Goal: Task Accomplishment & Management: Manage account settings

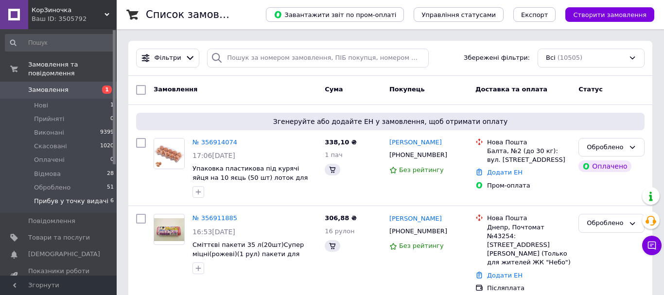
click at [88, 197] on span "Прибув у точку видачі" at bounding box center [71, 201] width 74 height 9
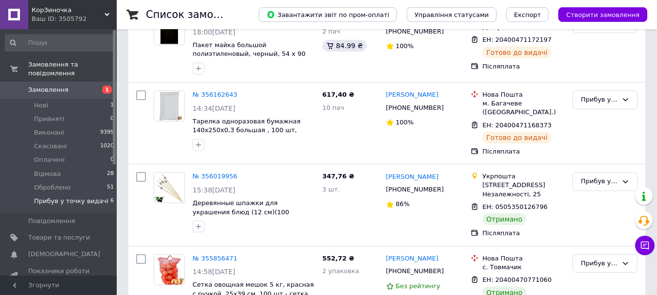
scroll to position [324, 0]
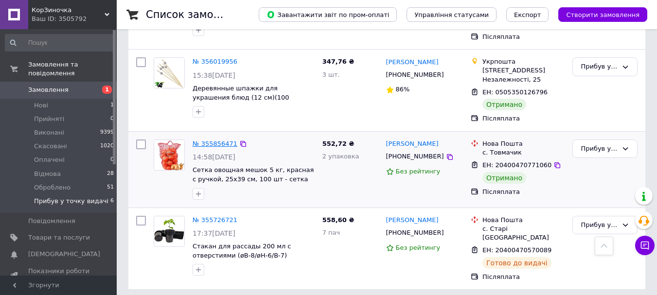
click at [225, 145] on link "№ 355856471" at bounding box center [214, 143] width 45 height 7
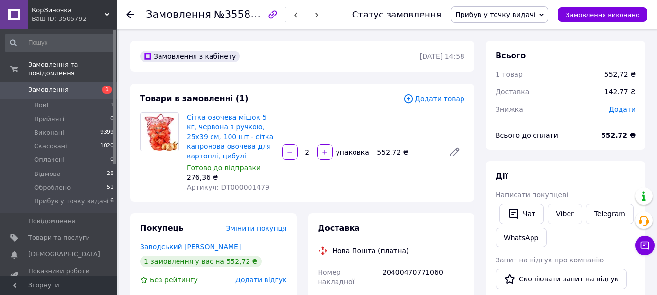
click at [509, 17] on span "Прибув у точку видачі" at bounding box center [495, 15] width 80 height 8
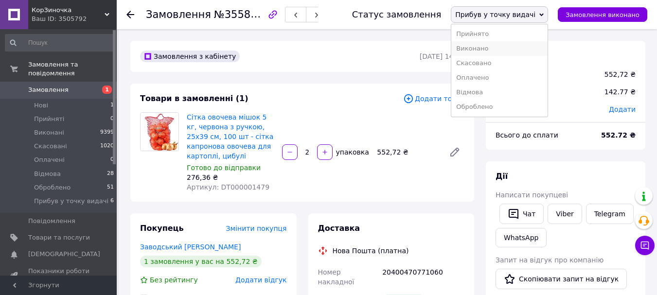
click at [500, 46] on li "Виконано" at bounding box center [499, 48] width 96 height 15
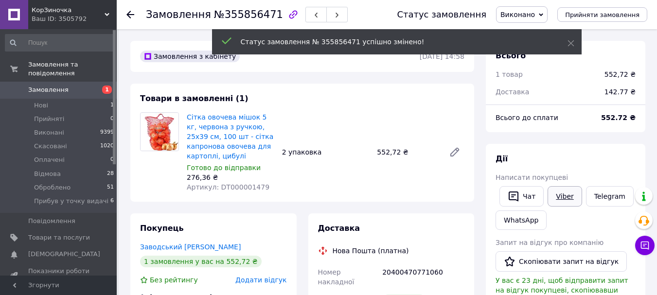
click at [559, 197] on link "Viber" at bounding box center [564, 196] width 34 height 20
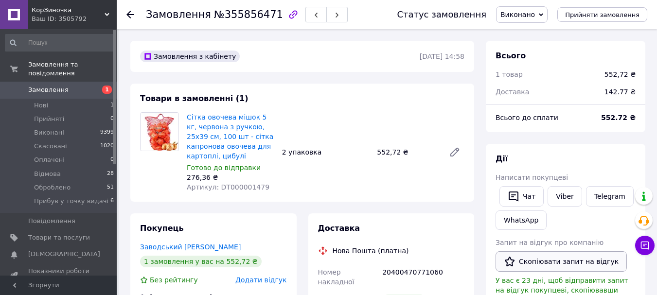
click at [547, 259] on button "Скопіювати запит на відгук" at bounding box center [560, 261] width 131 height 20
click at [87, 194] on li "Прибув у точку видачі 6" at bounding box center [60, 203] width 120 height 18
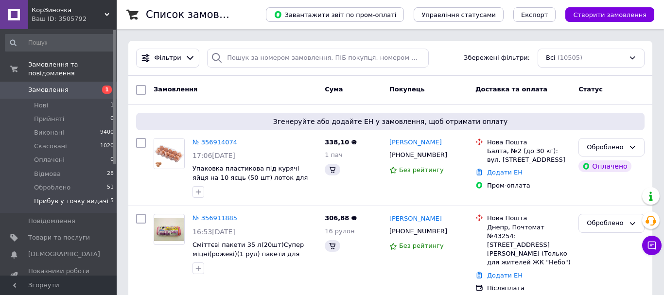
click at [85, 197] on span "Прибув у точку видачі" at bounding box center [71, 201] width 74 height 9
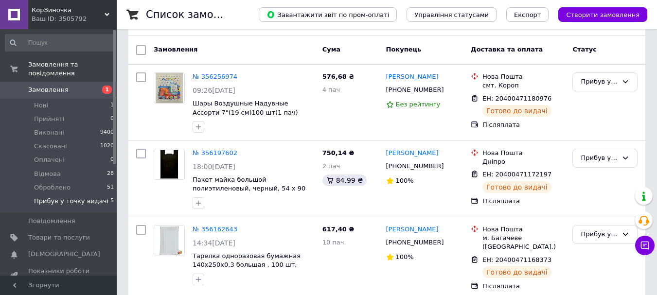
scroll to position [248, 0]
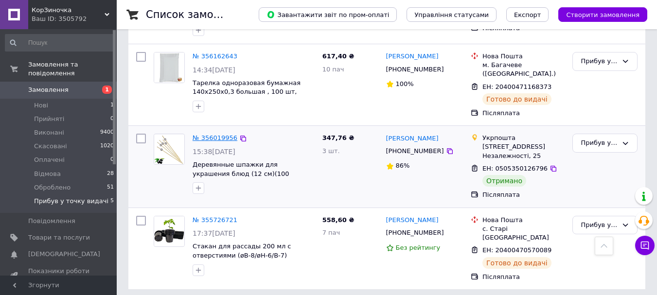
click at [214, 137] on link "№ 356019956" at bounding box center [214, 137] width 45 height 7
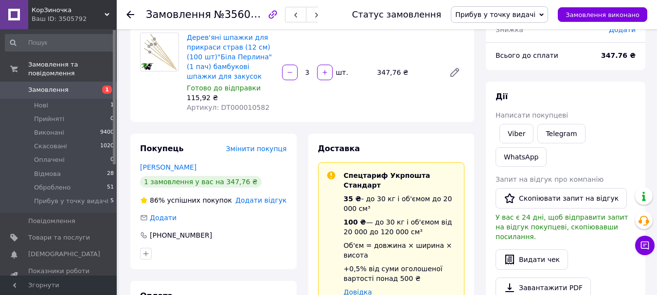
scroll to position [16, 0]
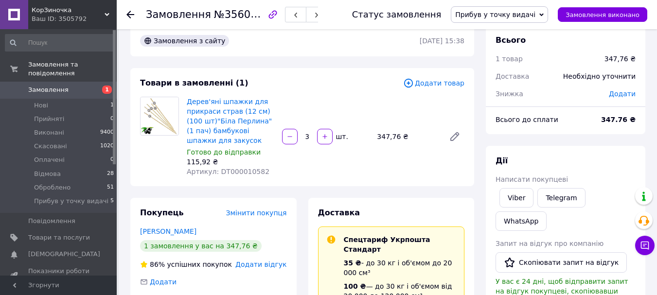
click at [521, 17] on span "Прибув у точку видачі" at bounding box center [495, 15] width 80 height 8
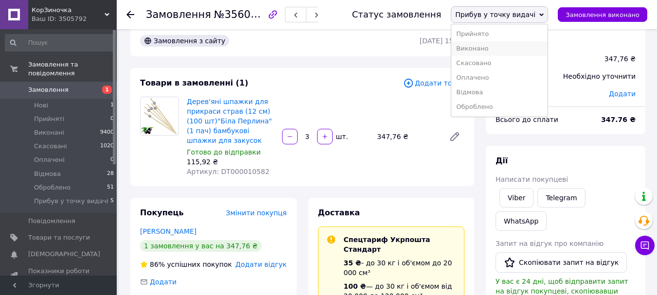
click at [506, 47] on li "Виконано" at bounding box center [499, 48] width 96 height 15
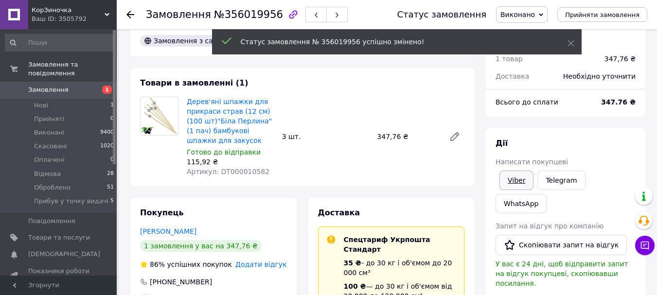
click at [518, 180] on link "Viber" at bounding box center [516, 180] width 34 height 19
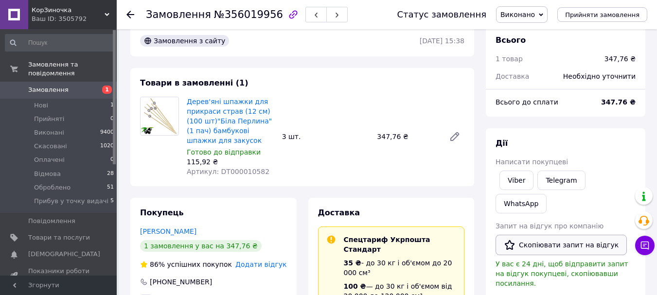
click at [533, 235] on button "Скопіювати запит на відгук" at bounding box center [560, 245] width 131 height 20
click at [87, 197] on span "Прибув у точку видачі" at bounding box center [71, 201] width 74 height 9
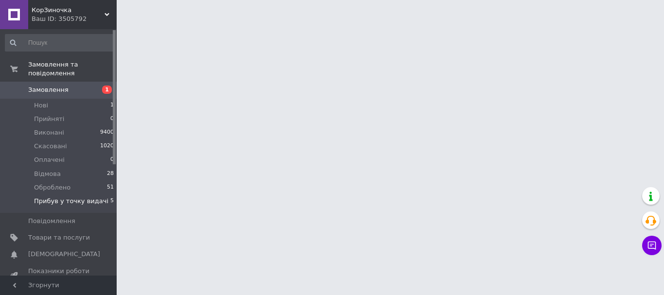
click at [84, 197] on span "Прибув у точку видачі" at bounding box center [71, 201] width 74 height 9
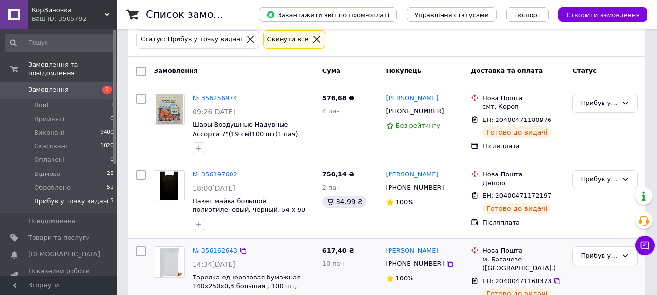
scroll to position [5, 0]
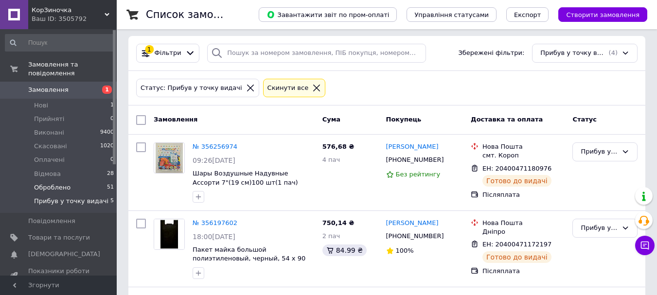
click at [81, 181] on li "Оброблено 51" at bounding box center [60, 188] width 120 height 14
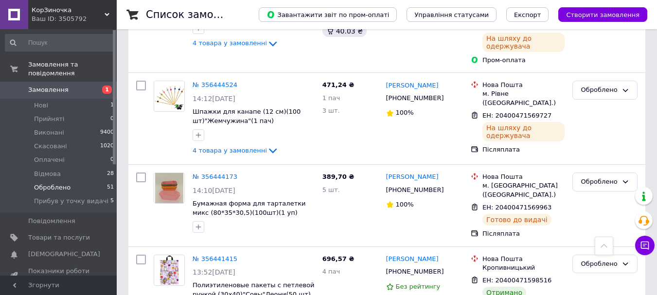
scroll to position [4404, 0]
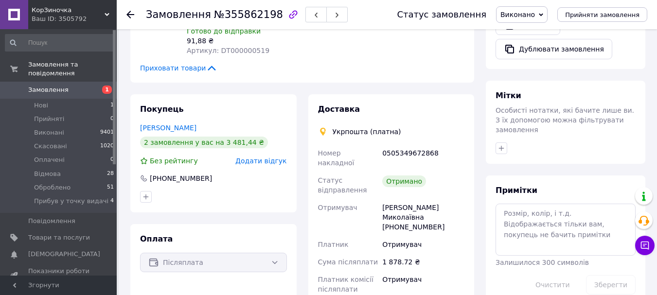
scroll to position [349, 0]
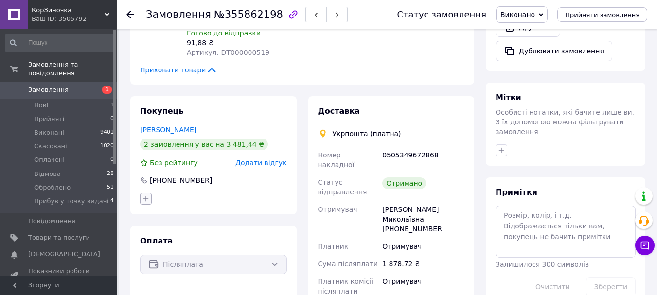
click at [146, 196] on icon "button" at bounding box center [145, 198] width 5 height 5
type input "опт"
click at [149, 256] on input "ОПТ" at bounding box center [148, 259] width 6 height 6
checkbox input "true"
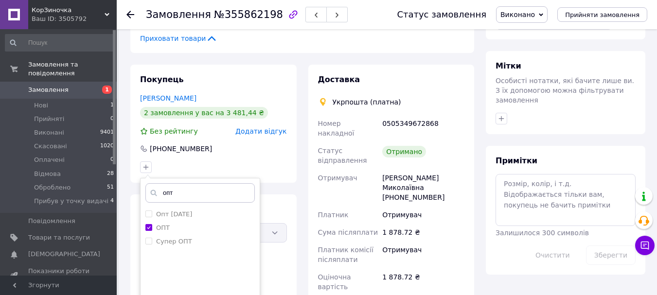
scroll to position [397, 0]
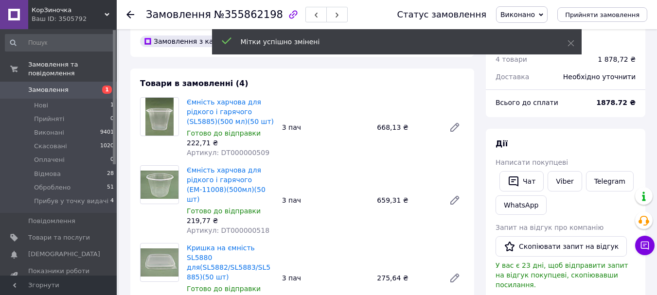
scroll to position [0, 0]
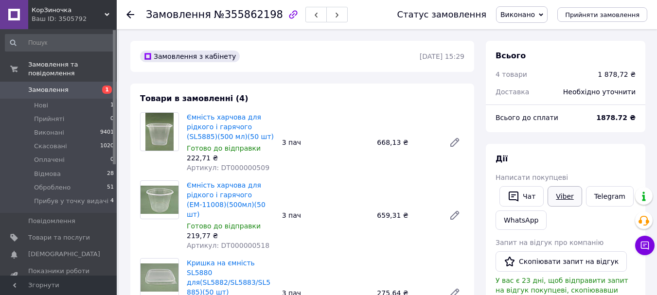
click at [555, 197] on link "Viber" at bounding box center [564, 196] width 34 height 20
click at [62, 183] on span "Оброблено" at bounding box center [52, 187] width 36 height 9
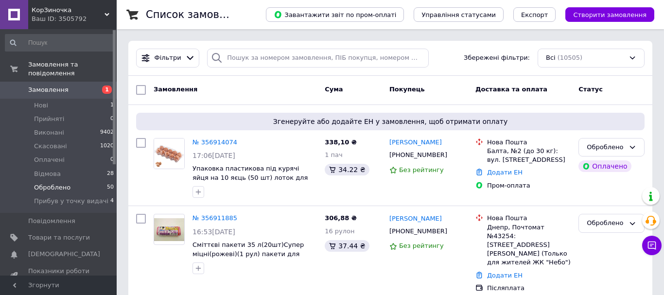
click at [62, 183] on span "Оброблено" at bounding box center [52, 187] width 36 height 9
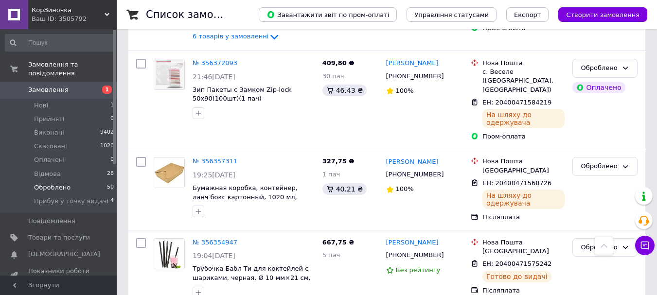
scroll to position [4296, 0]
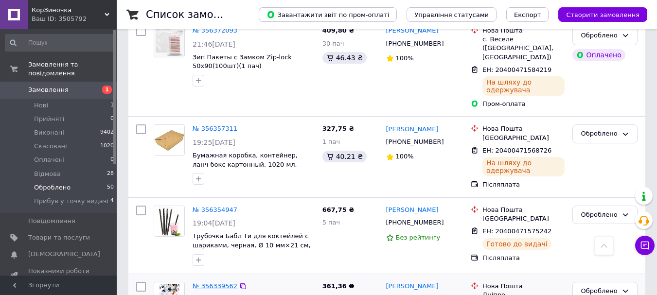
click at [223, 282] on link "№ 356339562" at bounding box center [214, 285] width 45 height 7
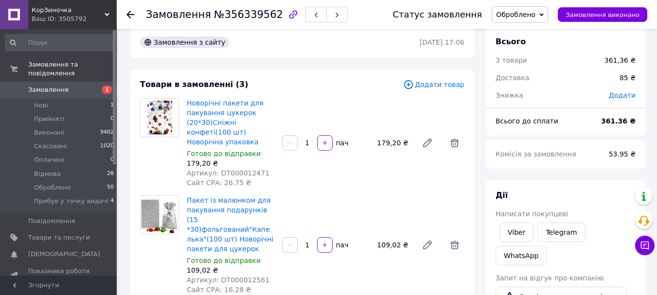
scroll to position [13, 0]
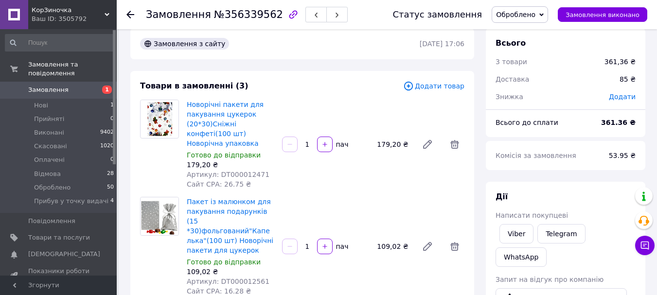
click at [535, 16] on span "Оброблено" at bounding box center [515, 15] width 39 height 8
click at [532, 50] on li "Виконано" at bounding box center [534, 48] width 84 height 15
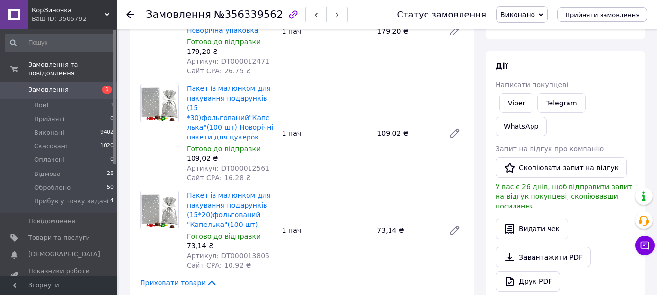
scroll to position [110, 0]
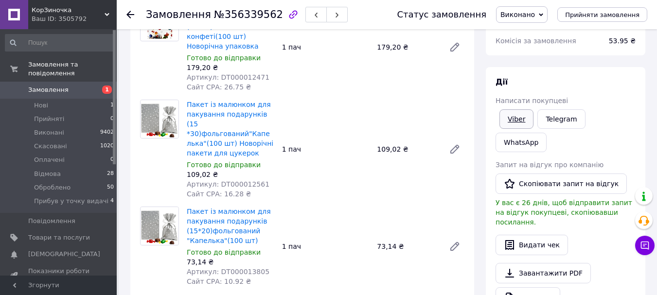
click at [519, 120] on link "Viber" at bounding box center [516, 118] width 34 height 19
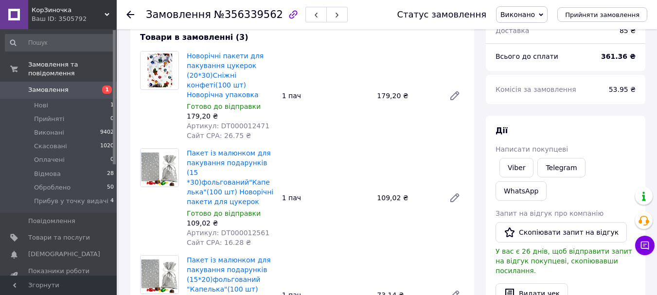
scroll to position [13, 0]
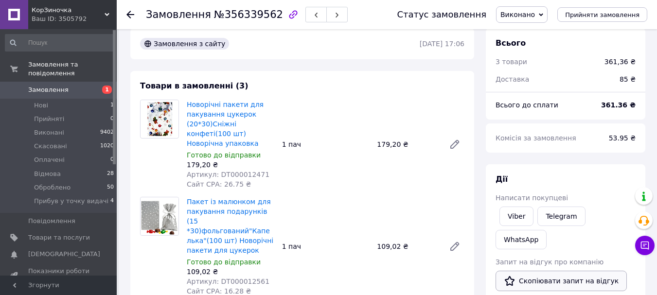
click at [540, 271] on button "Скопіювати запит на відгук" at bounding box center [560, 281] width 131 height 20
click at [61, 183] on span "Оброблено" at bounding box center [52, 187] width 36 height 9
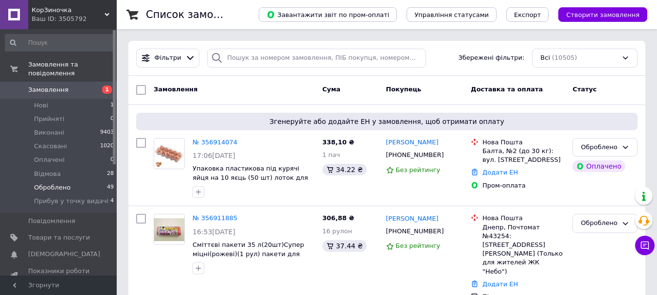
click at [54, 183] on span "Оброблено" at bounding box center [52, 187] width 36 height 9
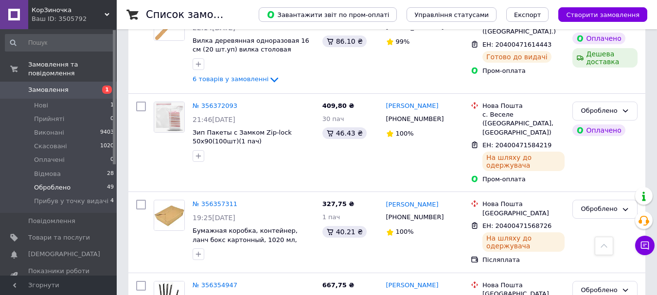
scroll to position [4172, 0]
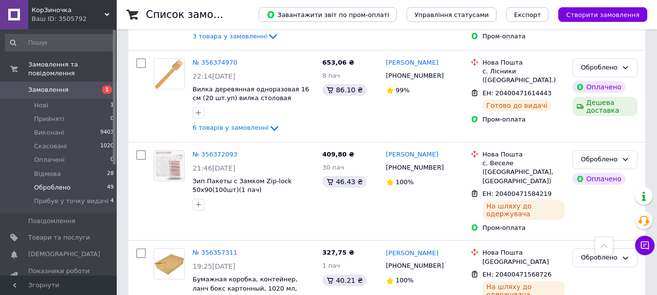
drag, startPoint x: 589, startPoint y: 226, endPoint x: 580, endPoint y: 223, distance: 9.5
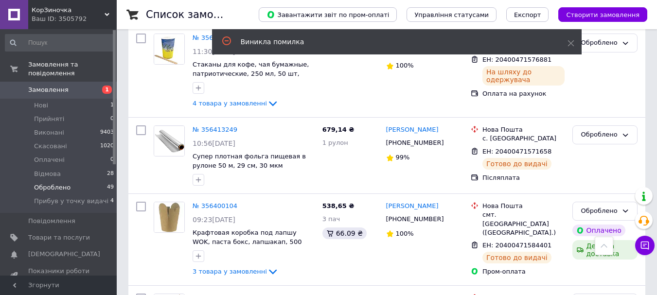
scroll to position [3929, 0]
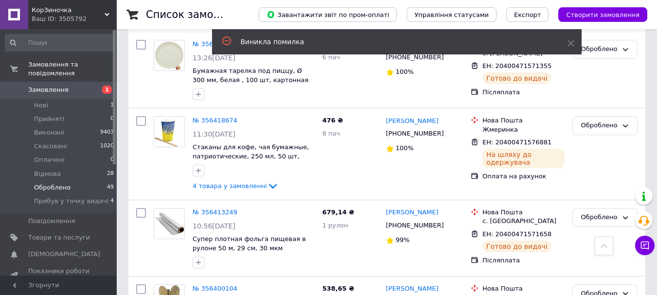
scroll to position [3832, 0]
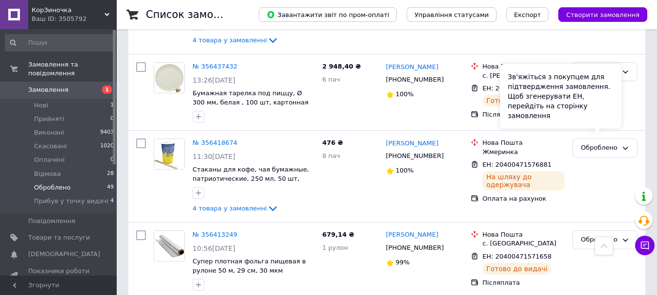
click at [594, 123] on div "Зв'яжіться з покупцем для підтвердження замовлення. Щоб згенерувати ЕН, перейді…" at bounding box center [561, 96] width 122 height 64
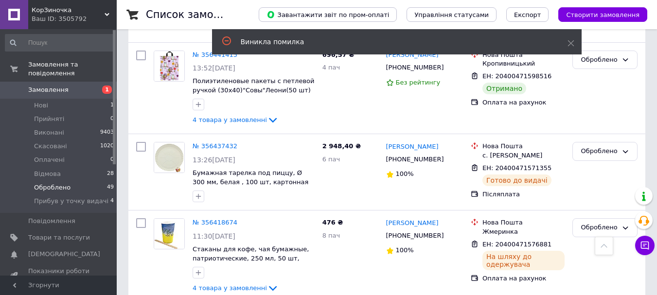
scroll to position [3734, 0]
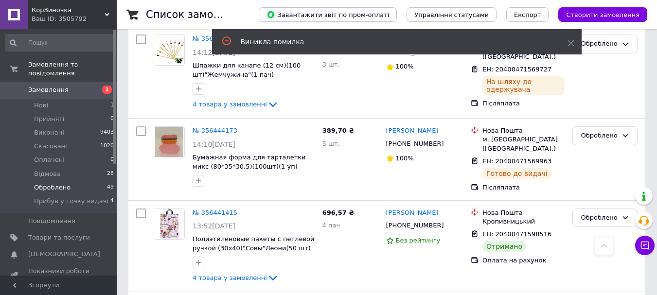
scroll to position [3589, 0]
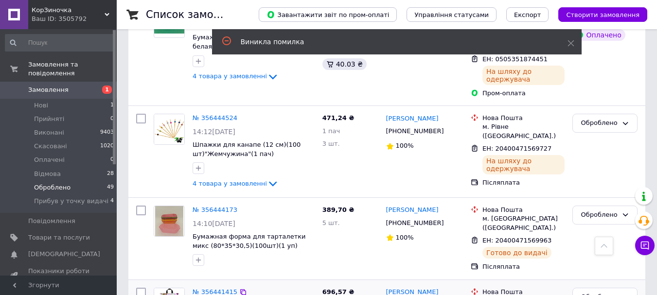
scroll to position [3491, 0]
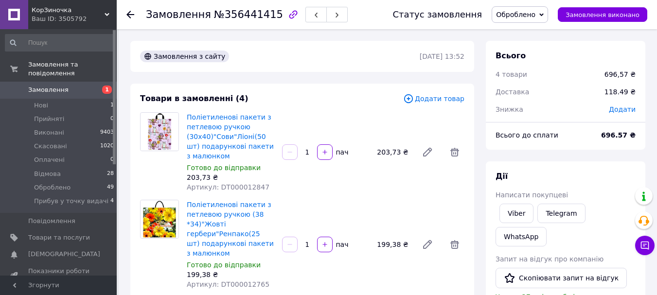
click at [533, 16] on span "Оброблено" at bounding box center [515, 15] width 39 height 8
click at [528, 49] on li "Виконано" at bounding box center [534, 48] width 84 height 15
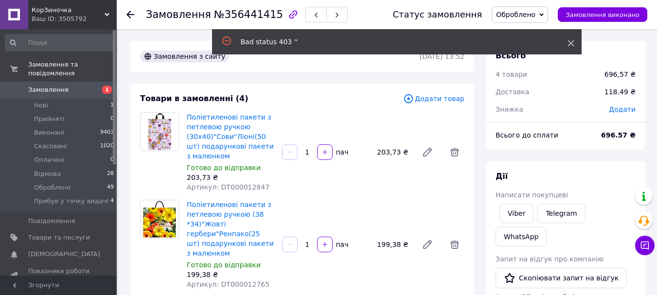
click at [569, 43] on icon at bounding box center [570, 43] width 7 height 7
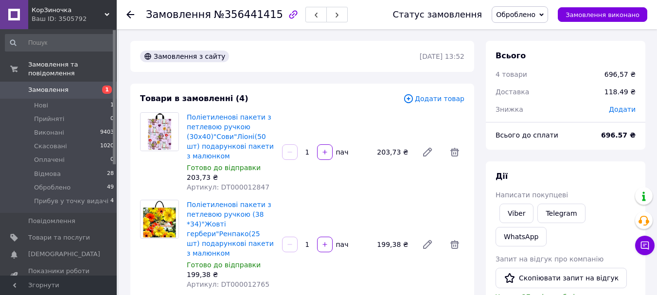
click at [532, 16] on span "Оброблено" at bounding box center [515, 15] width 39 height 8
click at [523, 49] on li "Виконано" at bounding box center [534, 48] width 84 height 15
